Goal: Check status: Check status

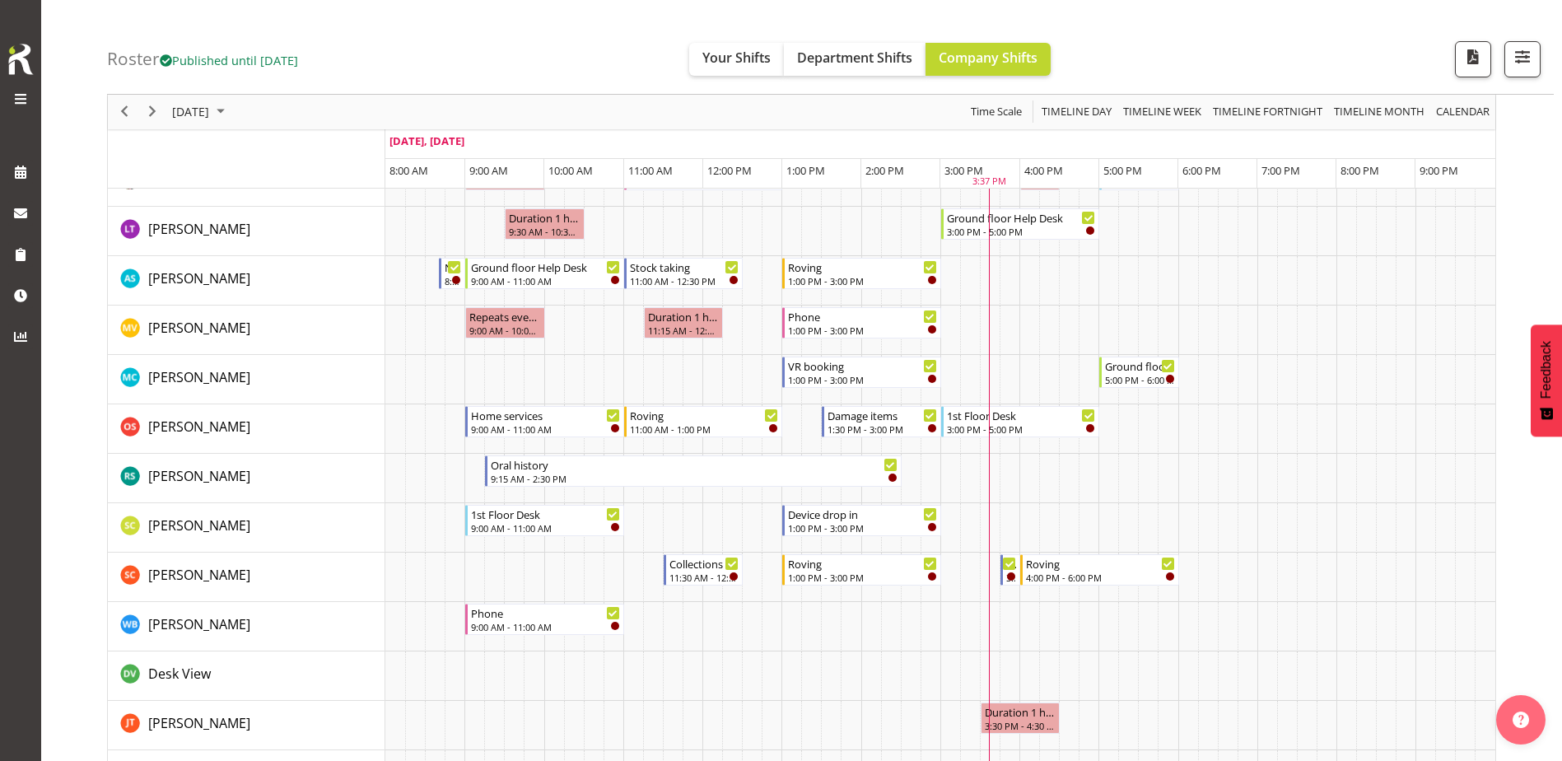
scroll to position [583, 0]
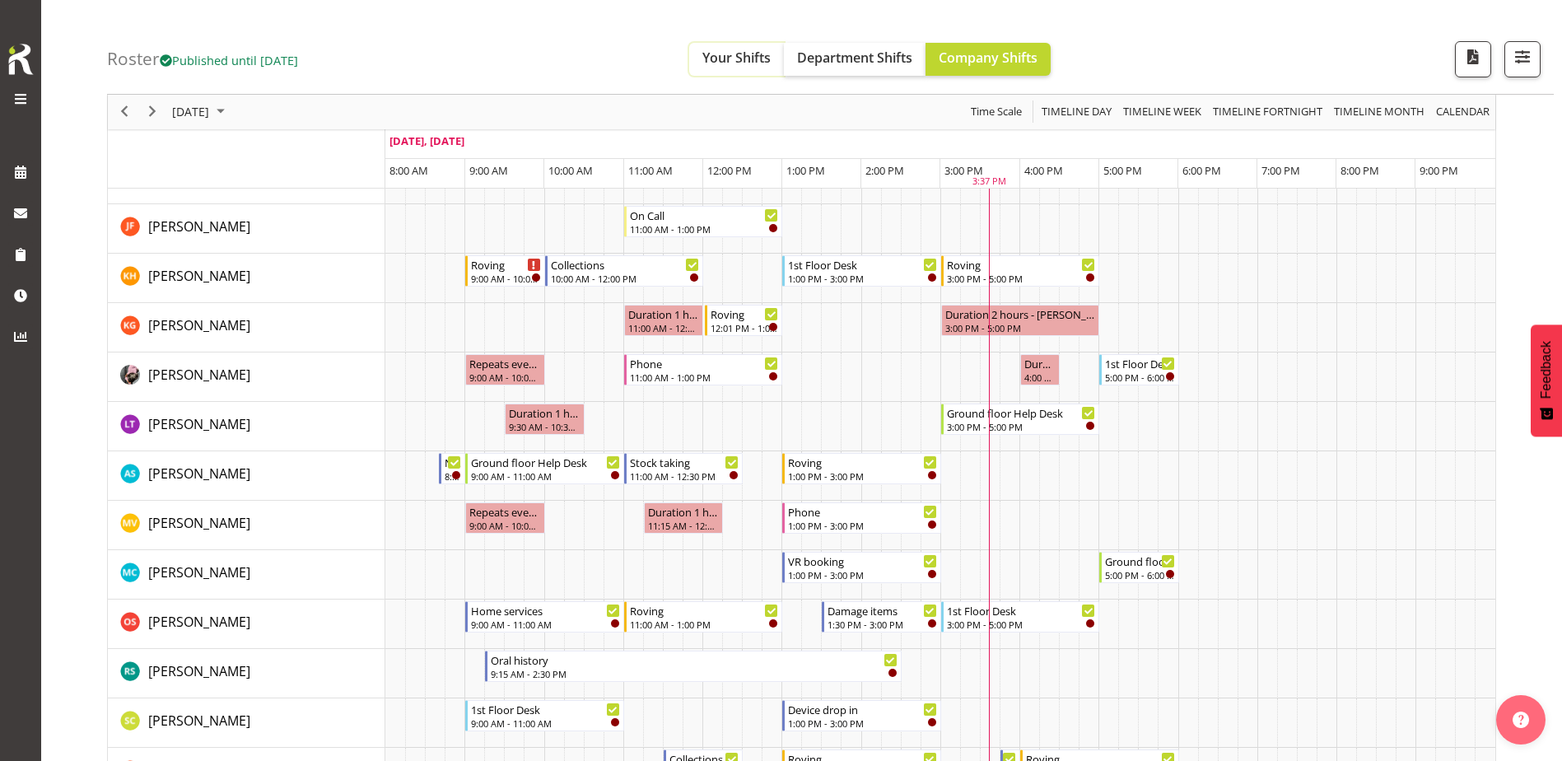
click at [735, 58] on span "Your Shifts" at bounding box center [736, 58] width 68 height 18
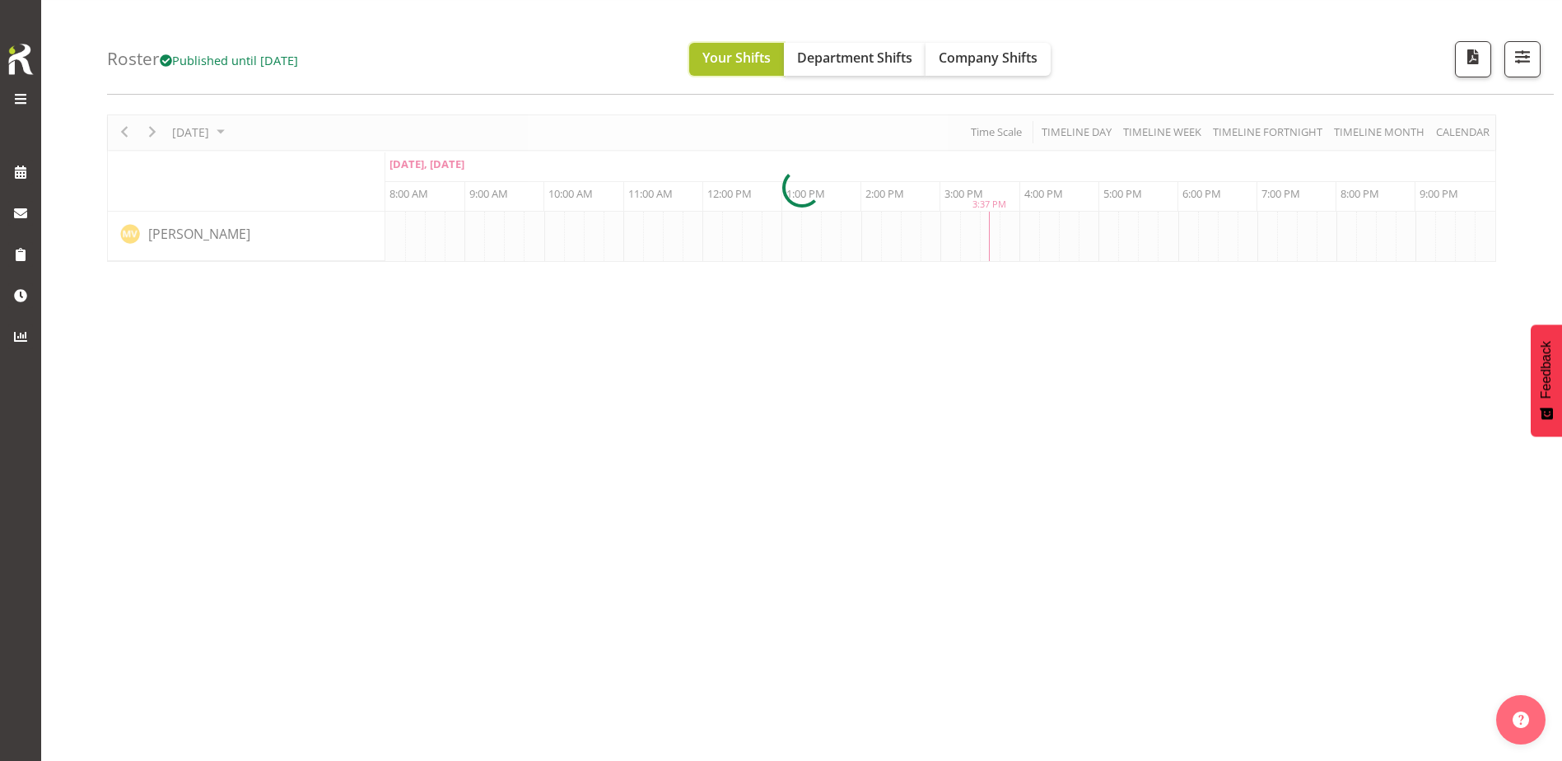
scroll to position [0, 0]
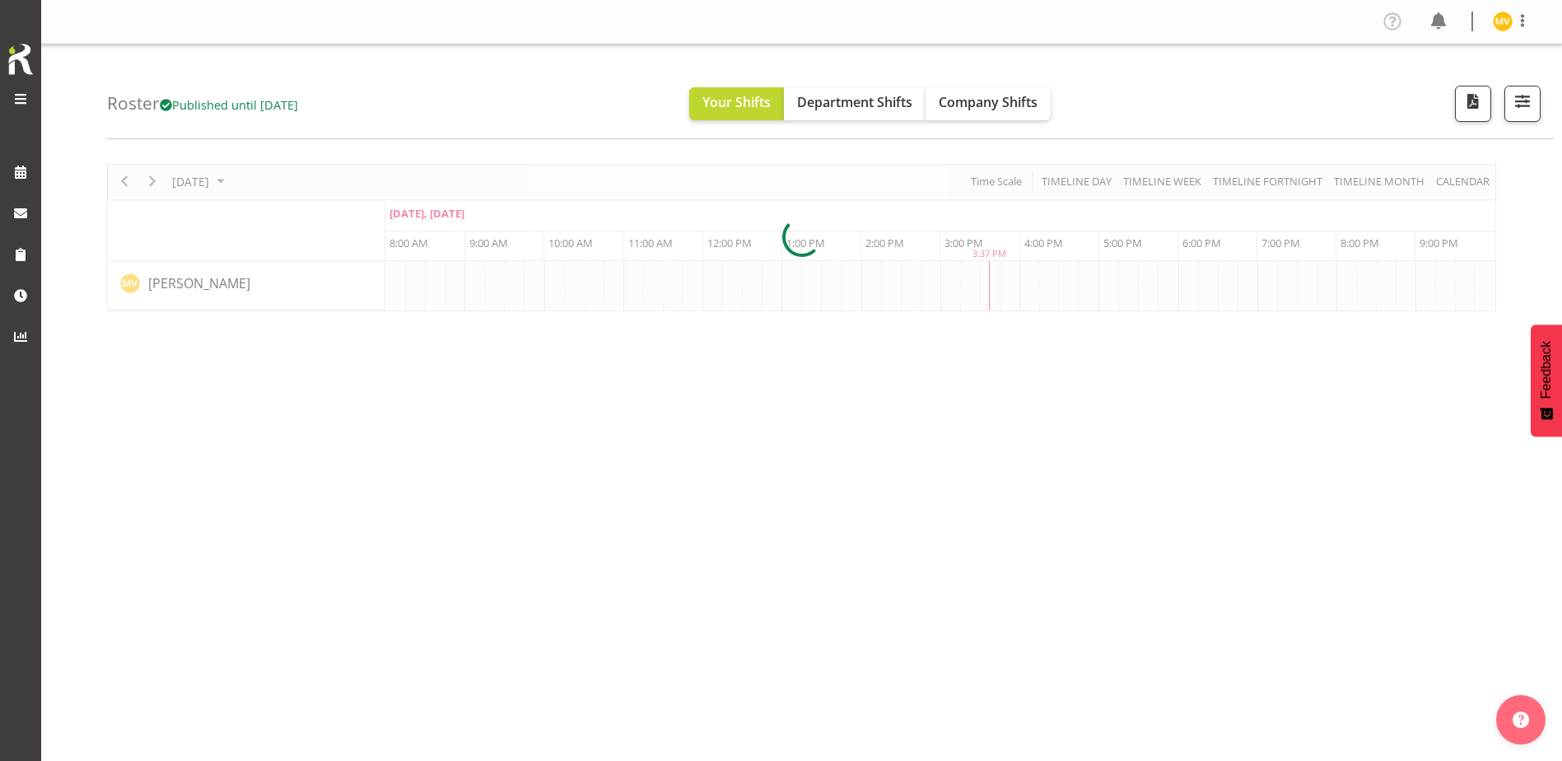
click at [1169, 181] on div at bounding box center [801, 237] width 1389 height 147
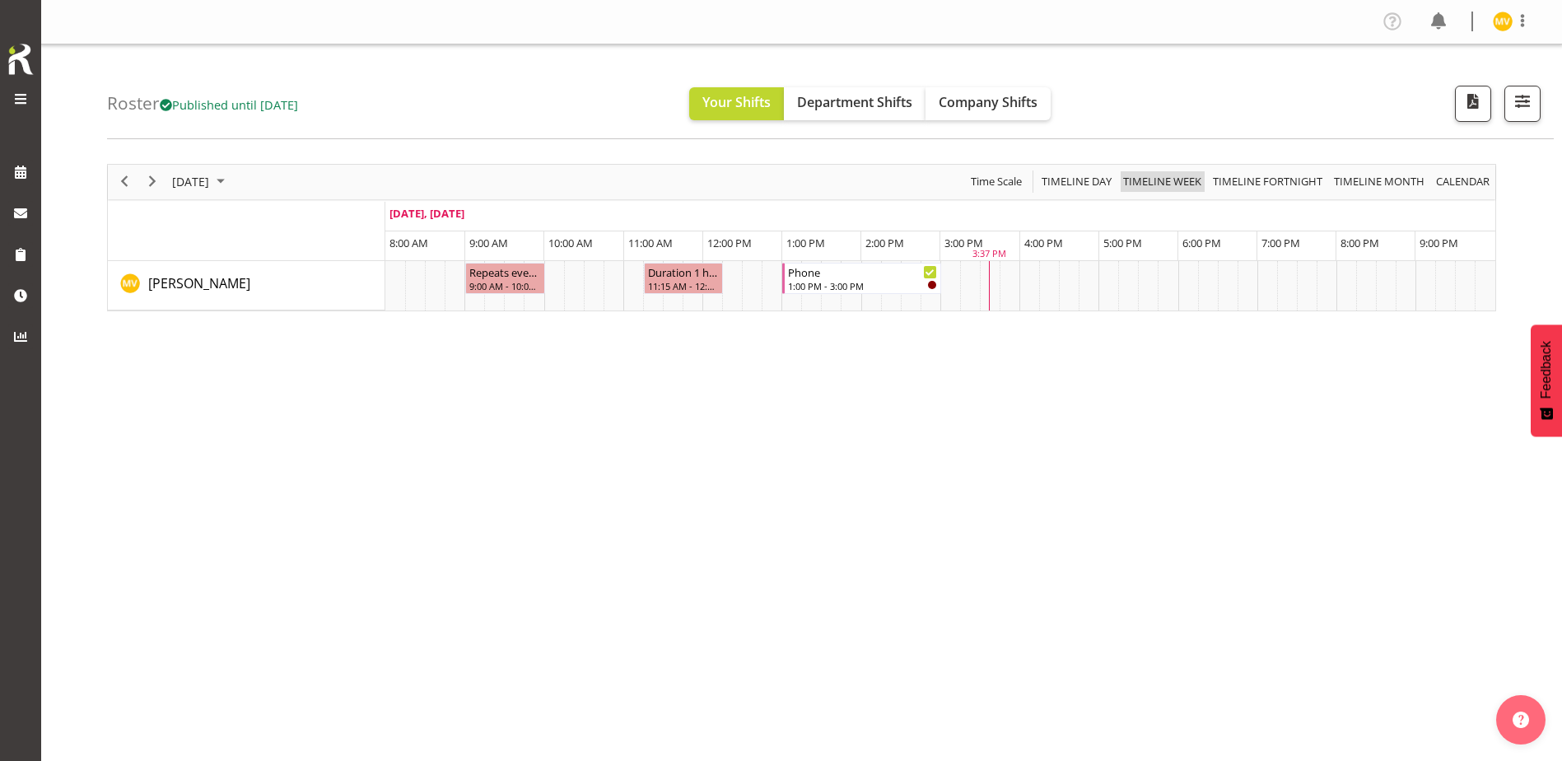
click at [1155, 180] on span "Timeline Week" at bounding box center [1163, 181] width 82 height 21
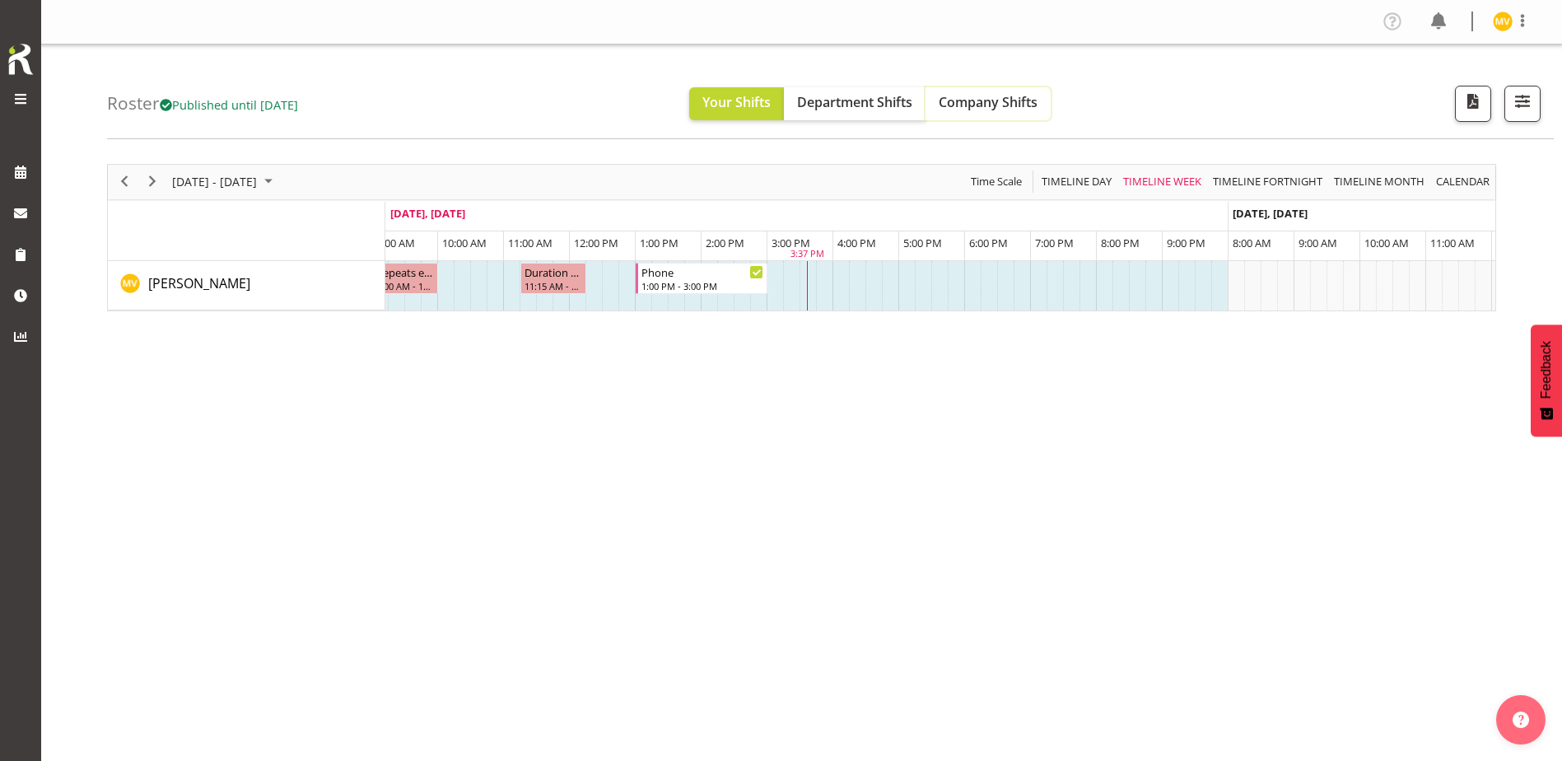
click at [992, 101] on span "Company Shifts" at bounding box center [988, 102] width 99 height 18
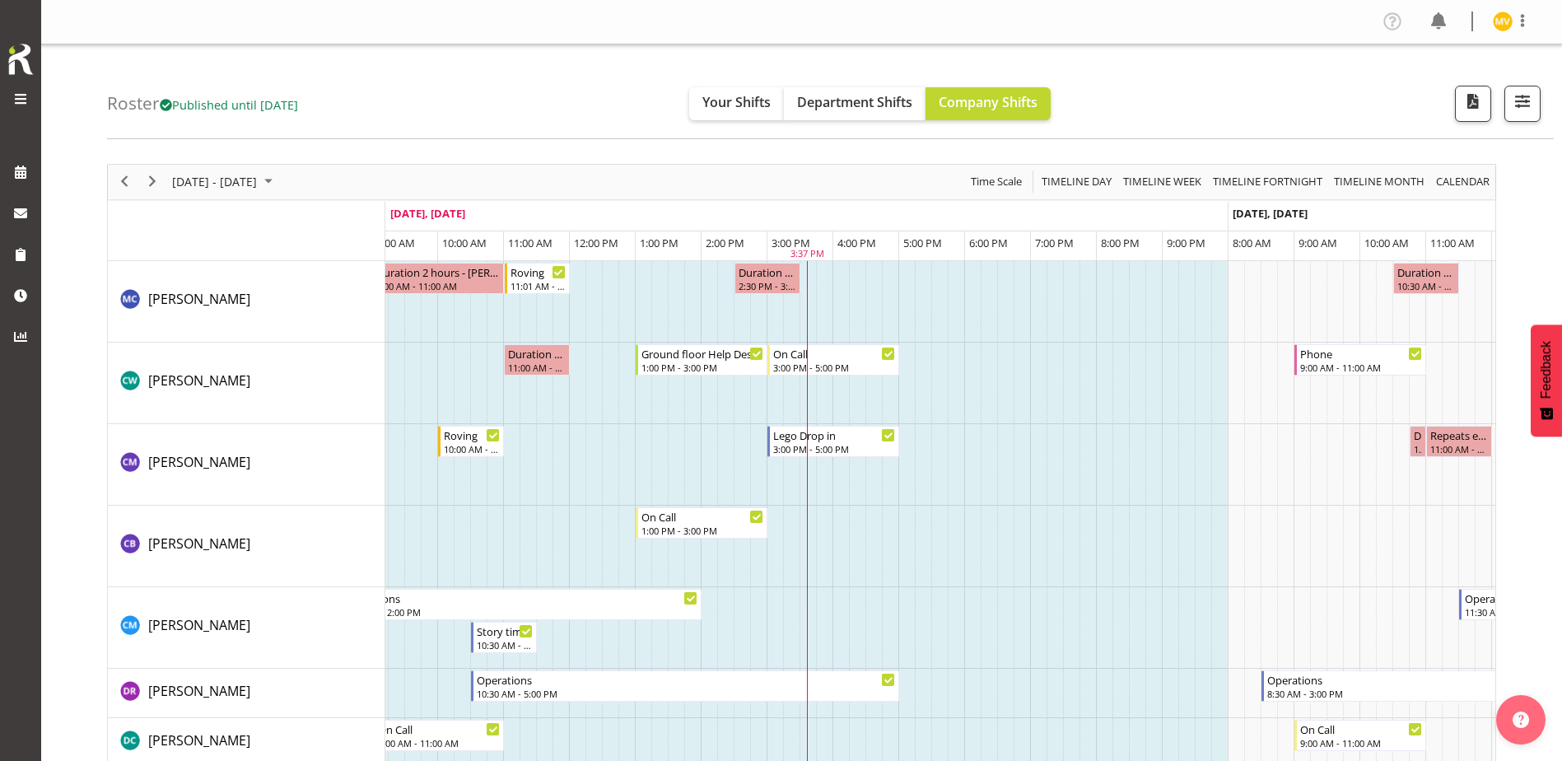
drag, startPoint x: 1126, startPoint y: 476, endPoint x: 718, endPoint y: 458, distance: 408.0
click at [1060, 178] on span "Timeline Day" at bounding box center [1076, 181] width 73 height 21
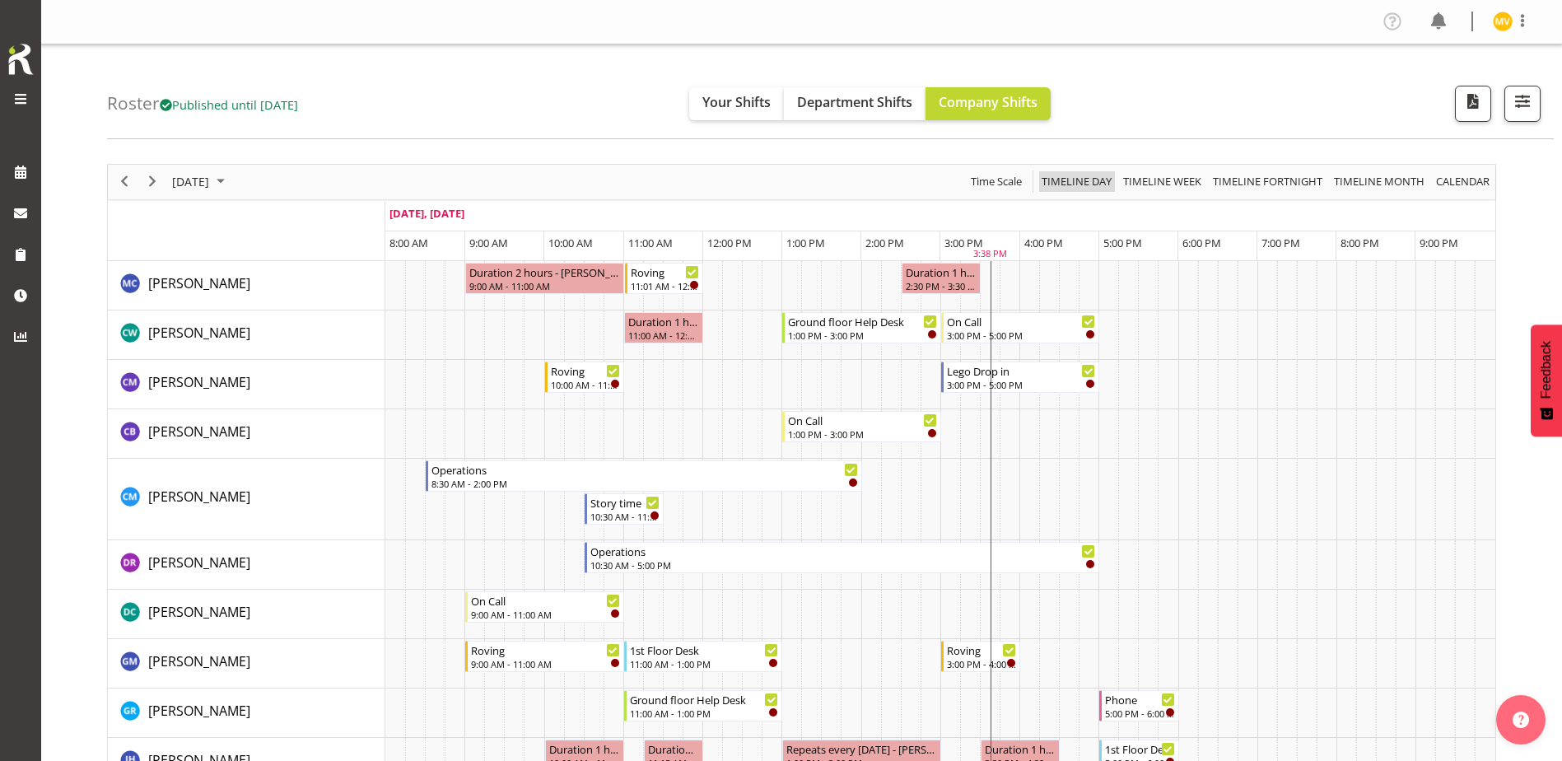
click at [1086, 184] on span "Timeline Day" at bounding box center [1076, 181] width 73 height 21
